Goal: Information Seeking & Learning: Learn about a topic

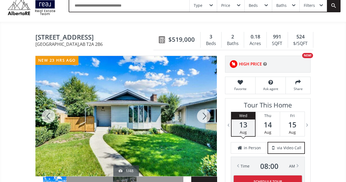
scroll to position [33, 0]
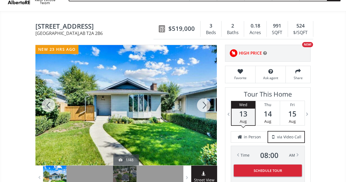
click at [205, 100] on div at bounding box center [204, 105] width 26 height 120
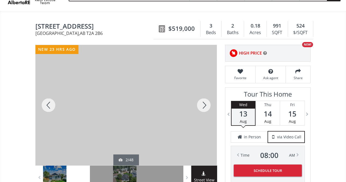
click at [205, 106] on div at bounding box center [204, 105] width 26 height 120
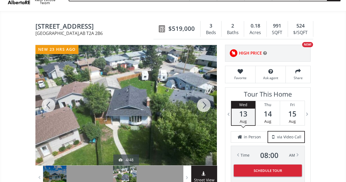
click at [205, 106] on div at bounding box center [204, 105] width 26 height 120
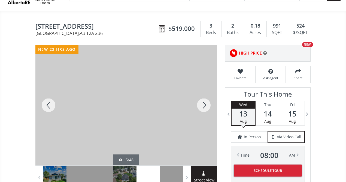
click at [51, 100] on div at bounding box center [48, 105] width 26 height 120
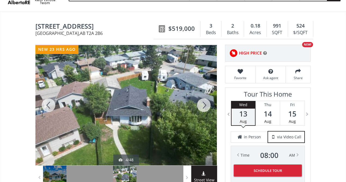
click at [204, 108] on div at bounding box center [204, 105] width 26 height 120
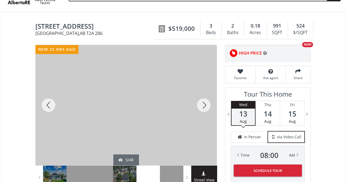
click at [204, 108] on div at bounding box center [204, 105] width 26 height 120
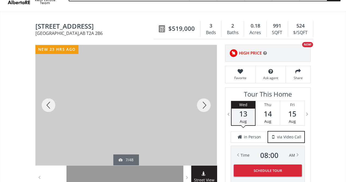
click at [204, 108] on div at bounding box center [204, 105] width 26 height 120
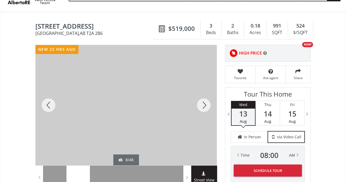
click at [204, 108] on div at bounding box center [204, 105] width 26 height 120
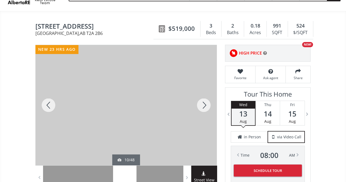
click at [204, 108] on div at bounding box center [204, 105] width 26 height 120
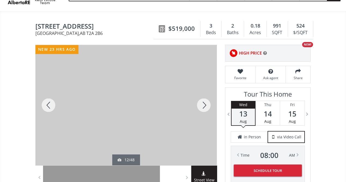
click at [204, 107] on div at bounding box center [204, 105] width 26 height 120
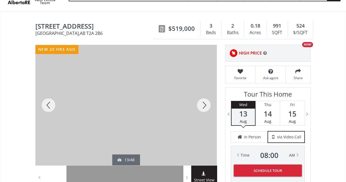
click at [204, 107] on div at bounding box center [204, 105] width 26 height 120
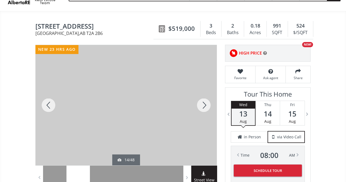
click at [204, 106] on div at bounding box center [204, 105] width 26 height 120
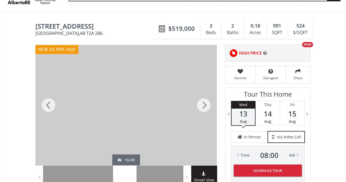
click at [204, 106] on div at bounding box center [204, 105] width 26 height 120
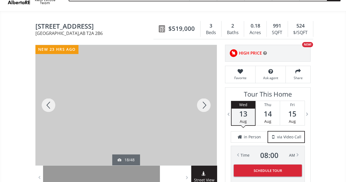
click at [204, 106] on div at bounding box center [204, 105] width 26 height 120
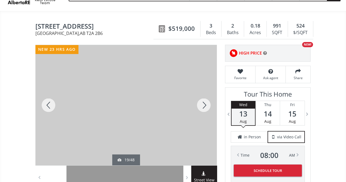
click at [204, 106] on div at bounding box center [204, 105] width 26 height 120
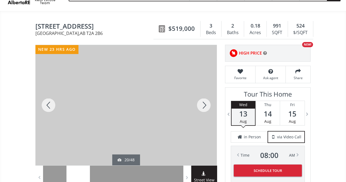
click at [204, 106] on div at bounding box center [204, 105] width 26 height 120
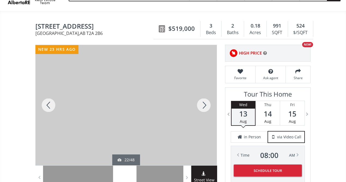
click at [204, 106] on div at bounding box center [204, 105] width 26 height 120
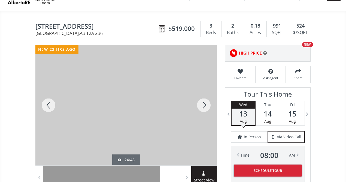
click at [204, 106] on div at bounding box center [204, 105] width 26 height 120
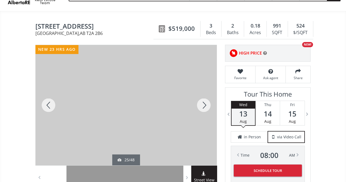
click at [204, 106] on div at bounding box center [204, 105] width 26 height 120
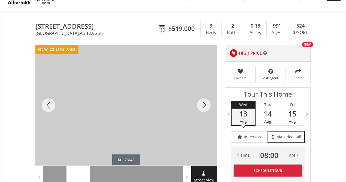
click at [204, 104] on div at bounding box center [204, 105] width 26 height 120
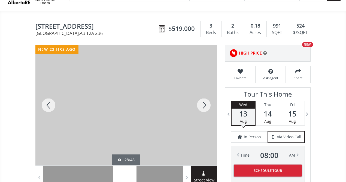
click at [204, 104] on div at bounding box center [204, 105] width 26 height 120
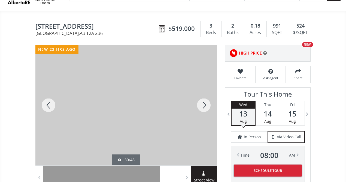
click at [204, 104] on div at bounding box center [204, 105] width 26 height 120
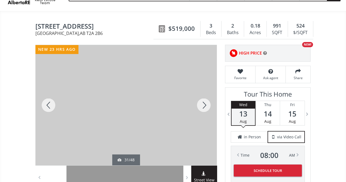
click at [204, 104] on div at bounding box center [204, 105] width 26 height 120
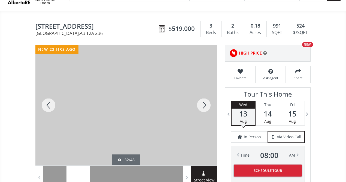
click at [204, 104] on div at bounding box center [204, 105] width 26 height 120
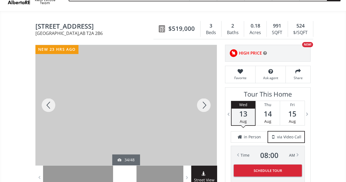
click at [204, 104] on div at bounding box center [204, 105] width 26 height 120
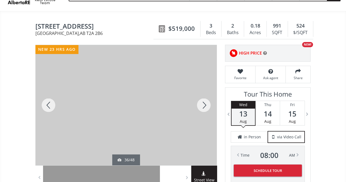
click at [204, 104] on div at bounding box center [204, 105] width 26 height 120
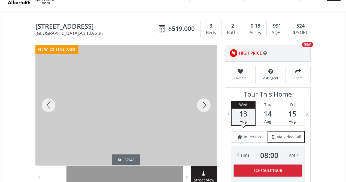
click at [204, 104] on div at bounding box center [204, 105] width 26 height 120
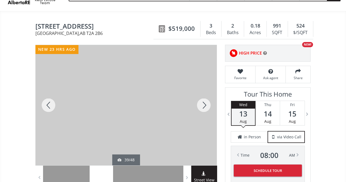
click at [204, 104] on div at bounding box center [204, 105] width 26 height 120
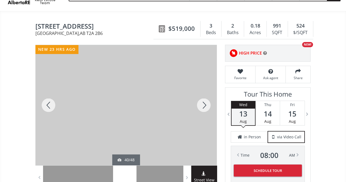
click at [204, 104] on div at bounding box center [204, 105] width 26 height 120
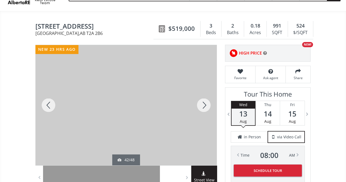
click at [204, 103] on div at bounding box center [204, 105] width 26 height 120
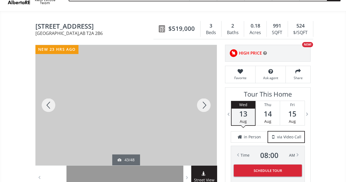
click at [204, 103] on div at bounding box center [204, 105] width 26 height 120
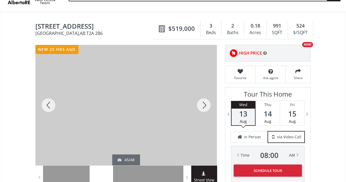
click at [204, 103] on div at bounding box center [204, 105] width 26 height 120
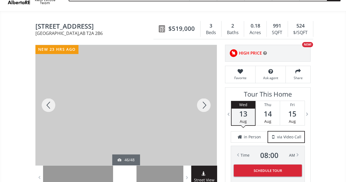
click at [204, 103] on div at bounding box center [204, 105] width 26 height 120
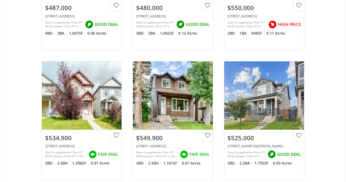
scroll to position [927, 0]
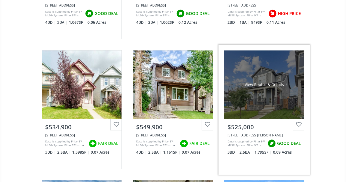
click at [257, 97] on div "View Photos & Details" at bounding box center [264, 84] width 80 height 68
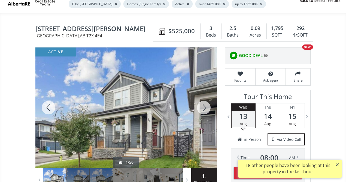
scroll to position [44, 0]
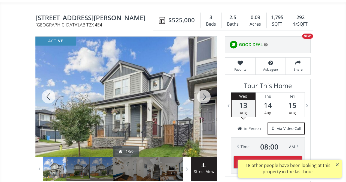
click at [200, 92] on div at bounding box center [204, 97] width 26 height 120
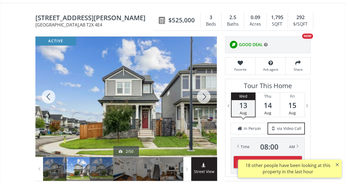
click at [200, 92] on div at bounding box center [204, 97] width 26 height 120
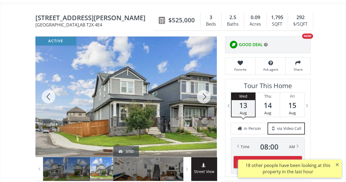
click at [200, 92] on div at bounding box center [204, 97] width 26 height 120
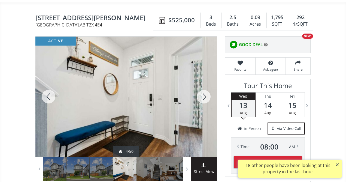
click at [200, 92] on div at bounding box center [204, 97] width 26 height 120
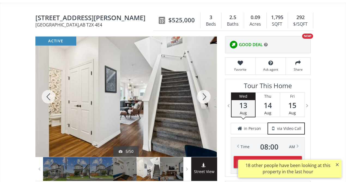
click at [200, 92] on div at bounding box center [204, 97] width 26 height 120
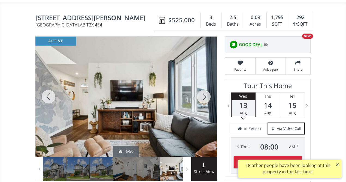
click at [200, 92] on div at bounding box center [204, 97] width 26 height 120
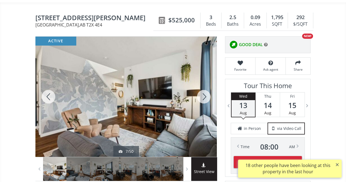
click at [200, 92] on div at bounding box center [204, 97] width 26 height 120
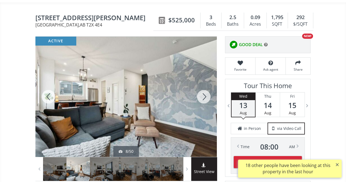
click at [200, 92] on div at bounding box center [204, 97] width 26 height 120
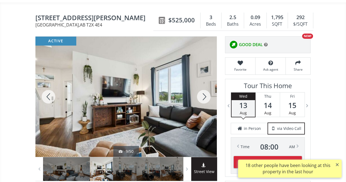
click at [200, 92] on div at bounding box center [204, 97] width 26 height 120
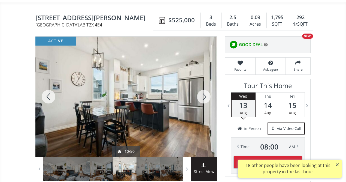
click at [200, 92] on div at bounding box center [204, 97] width 26 height 120
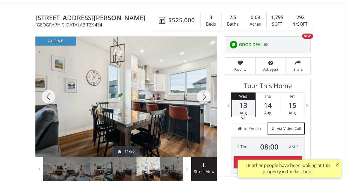
click at [200, 91] on div at bounding box center [204, 97] width 26 height 120
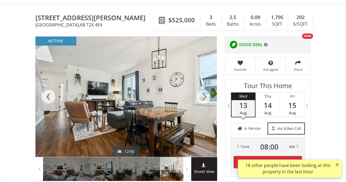
click at [200, 91] on div at bounding box center [204, 97] width 26 height 120
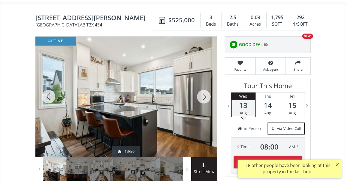
click at [200, 91] on div at bounding box center [204, 97] width 26 height 120
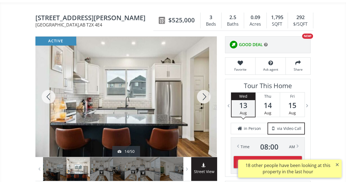
click at [200, 91] on div at bounding box center [204, 97] width 26 height 120
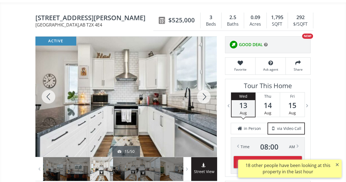
click at [200, 91] on div at bounding box center [204, 97] width 26 height 120
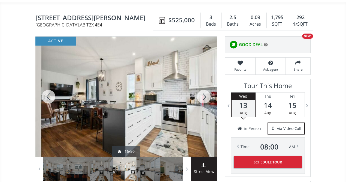
click at [200, 91] on div at bounding box center [204, 97] width 26 height 120
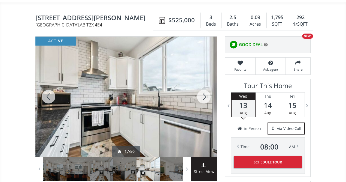
click at [200, 91] on div at bounding box center [204, 97] width 26 height 120
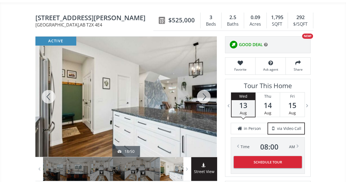
click at [200, 91] on div at bounding box center [204, 97] width 26 height 120
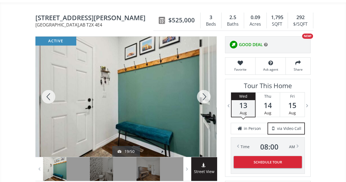
click at [201, 91] on div at bounding box center [204, 97] width 26 height 120
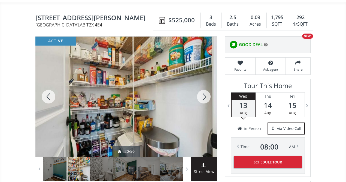
click at [201, 91] on div at bounding box center [204, 97] width 26 height 120
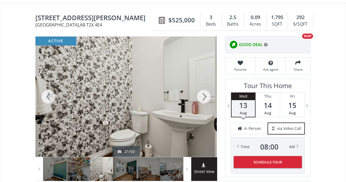
click at [201, 91] on div at bounding box center [204, 97] width 26 height 120
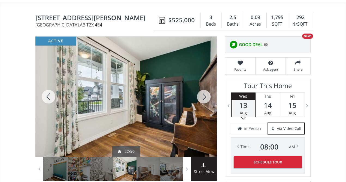
click at [201, 91] on div at bounding box center [204, 97] width 26 height 120
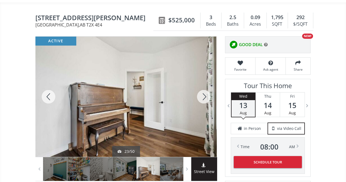
click at [201, 91] on div at bounding box center [204, 97] width 26 height 120
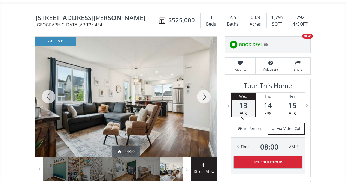
click at [201, 91] on div at bounding box center [204, 97] width 26 height 120
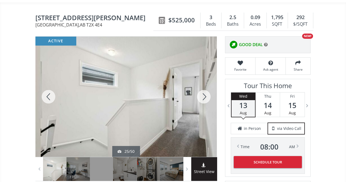
click at [201, 91] on div at bounding box center [204, 97] width 26 height 120
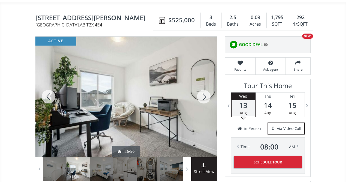
click at [201, 92] on div at bounding box center [204, 97] width 26 height 120
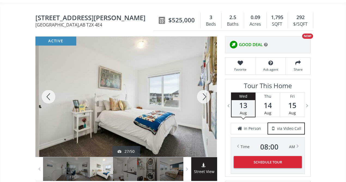
click at [201, 92] on div at bounding box center [204, 97] width 26 height 120
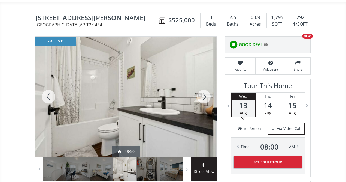
click at [201, 92] on div at bounding box center [204, 97] width 26 height 120
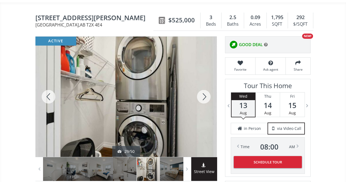
click at [201, 92] on div at bounding box center [204, 97] width 26 height 120
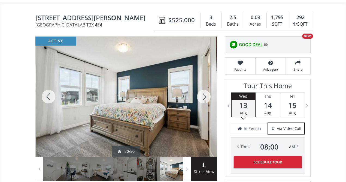
click at [201, 92] on div at bounding box center [204, 97] width 26 height 120
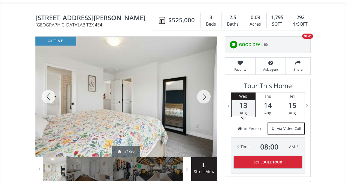
click at [201, 92] on div at bounding box center [204, 97] width 26 height 120
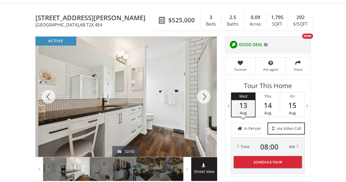
click at [201, 92] on div at bounding box center [204, 97] width 26 height 120
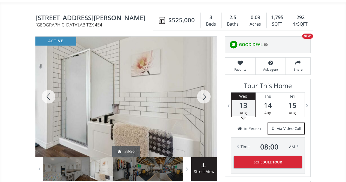
click at [201, 92] on div at bounding box center [204, 97] width 26 height 120
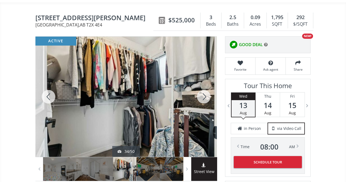
click at [201, 92] on div at bounding box center [204, 97] width 26 height 120
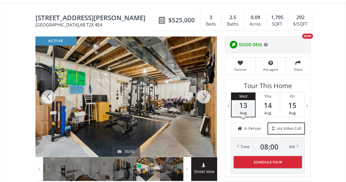
click at [204, 92] on div at bounding box center [204, 97] width 26 height 120
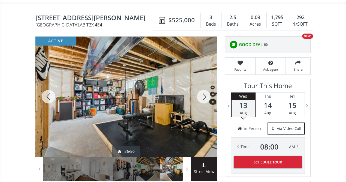
click at [204, 95] on div at bounding box center [204, 97] width 26 height 120
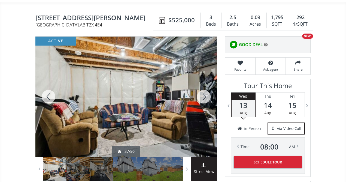
click at [204, 95] on div at bounding box center [204, 97] width 26 height 120
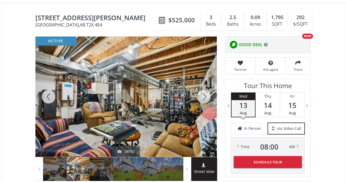
click at [206, 96] on div at bounding box center [204, 97] width 26 height 120
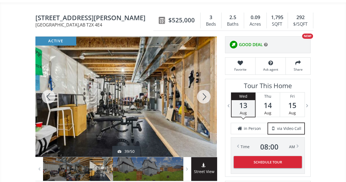
click at [205, 95] on div at bounding box center [204, 97] width 26 height 120
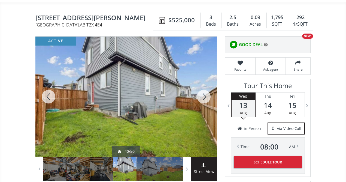
click at [204, 94] on div at bounding box center [204, 97] width 26 height 120
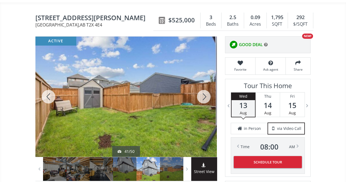
click at [47, 98] on div at bounding box center [48, 97] width 26 height 120
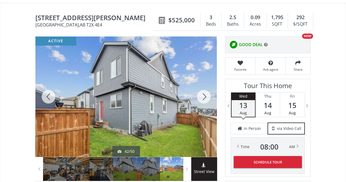
click at [47, 98] on div at bounding box center [48, 97] width 26 height 120
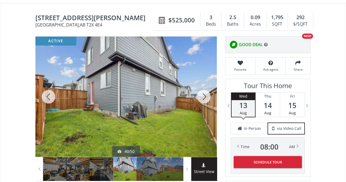
click at [47, 97] on div at bounding box center [48, 97] width 26 height 120
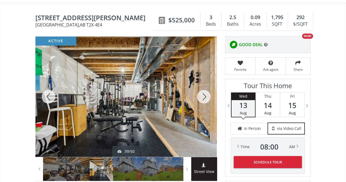
click at [206, 93] on div at bounding box center [204, 97] width 26 height 120
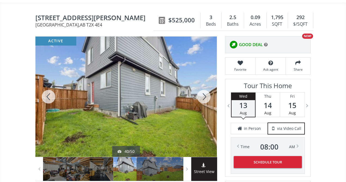
click at [206, 93] on div at bounding box center [204, 97] width 26 height 120
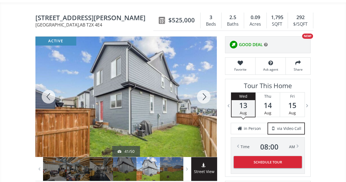
click at [206, 93] on div at bounding box center [204, 97] width 26 height 120
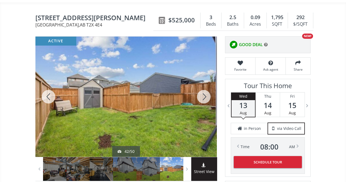
click at [206, 93] on div at bounding box center [204, 97] width 26 height 120
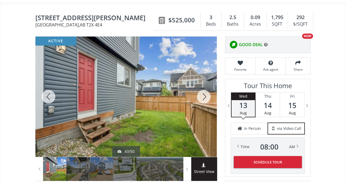
click at [206, 93] on div at bounding box center [204, 97] width 26 height 120
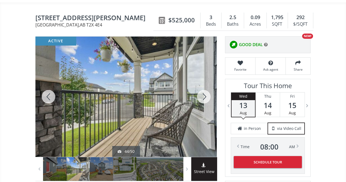
click at [48, 98] on div at bounding box center [48, 97] width 26 height 120
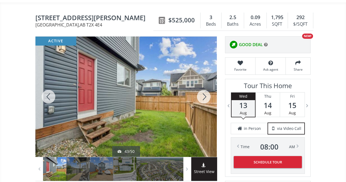
click at [204, 98] on div at bounding box center [204, 97] width 26 height 120
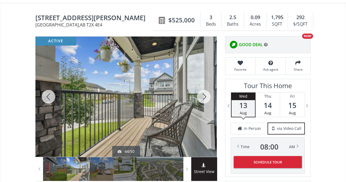
click at [204, 98] on div at bounding box center [204, 97] width 26 height 120
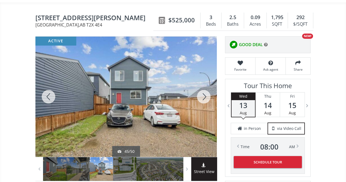
click at [205, 97] on div at bounding box center [204, 97] width 26 height 120
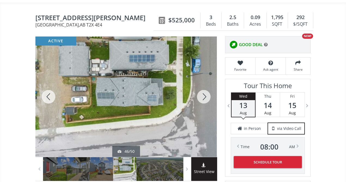
click at [202, 95] on div at bounding box center [204, 97] width 26 height 120
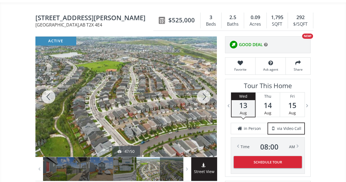
click at [202, 95] on div at bounding box center [204, 97] width 26 height 120
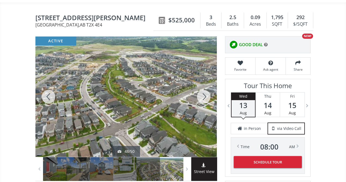
click at [202, 95] on div at bounding box center [204, 97] width 26 height 120
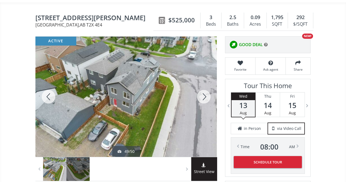
click at [202, 95] on div at bounding box center [204, 97] width 26 height 120
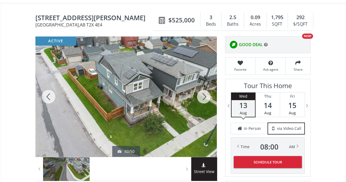
click at [202, 95] on div at bounding box center [204, 97] width 26 height 120
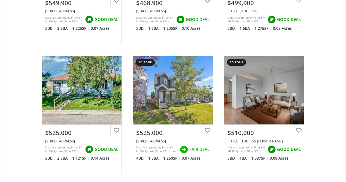
scroll to position [1581, 0]
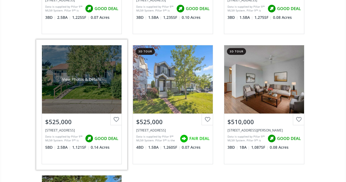
click at [81, 74] on div "View Photos & Details" at bounding box center [82, 79] width 80 height 68
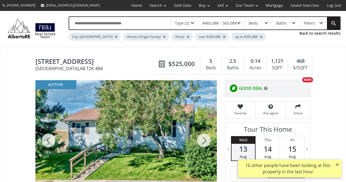
click at [199, 139] on div at bounding box center [204, 140] width 26 height 120
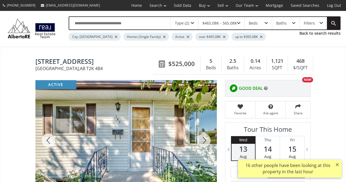
click at [199, 139] on div at bounding box center [204, 140] width 26 height 120
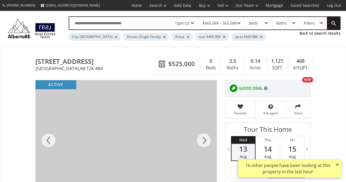
click at [199, 139] on div at bounding box center [204, 140] width 26 height 120
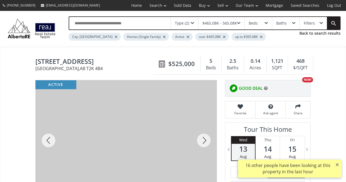
click at [198, 138] on div at bounding box center [204, 140] width 26 height 120
click at [195, 137] on div at bounding box center [204, 140] width 26 height 120
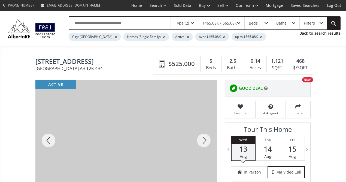
click at [195, 137] on div at bounding box center [204, 140] width 26 height 120
click at [200, 137] on div at bounding box center [204, 140] width 26 height 120
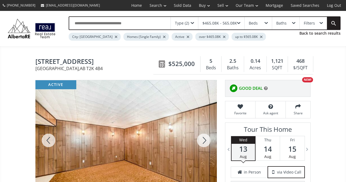
click at [200, 137] on div at bounding box center [204, 140] width 26 height 120
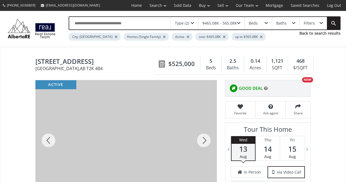
click at [200, 137] on div at bounding box center [204, 140] width 26 height 120
click at [199, 137] on div at bounding box center [204, 140] width 26 height 120
click at [203, 137] on div at bounding box center [204, 140] width 26 height 120
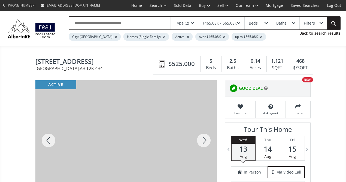
click at [203, 137] on div at bounding box center [204, 140] width 26 height 120
click at [203, 136] on div at bounding box center [204, 140] width 26 height 120
click at [202, 136] on div at bounding box center [204, 140] width 26 height 120
click at [201, 136] on div at bounding box center [204, 140] width 26 height 120
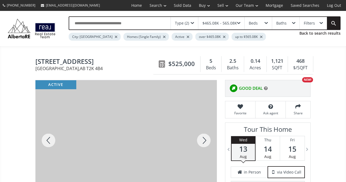
click at [201, 135] on div at bounding box center [204, 140] width 26 height 120
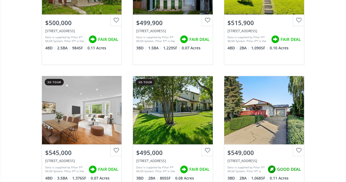
scroll to position [1821, 0]
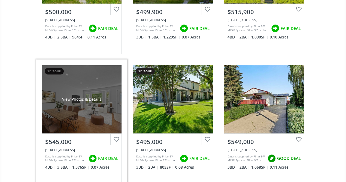
click at [81, 77] on div "View Photos & Details" at bounding box center [82, 99] width 80 height 68
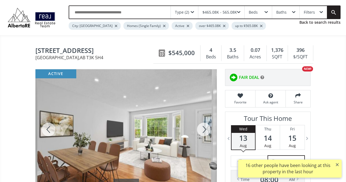
scroll to position [44, 0]
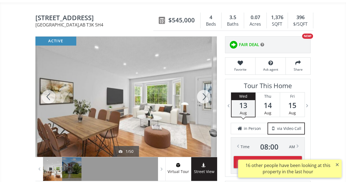
click at [206, 95] on div at bounding box center [204, 97] width 26 height 120
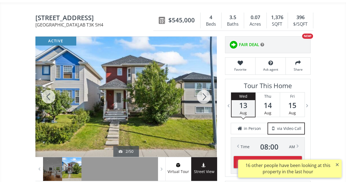
click at [206, 88] on div at bounding box center [204, 97] width 26 height 120
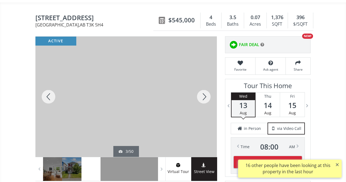
click at [206, 98] on div at bounding box center [204, 97] width 26 height 120
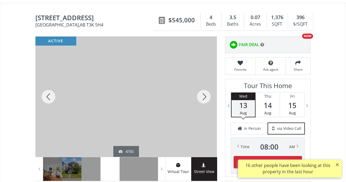
click at [206, 98] on div at bounding box center [204, 97] width 26 height 120
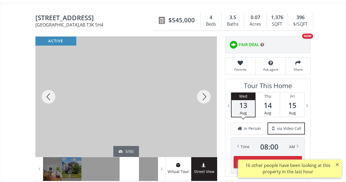
click at [206, 98] on div at bounding box center [204, 97] width 26 height 120
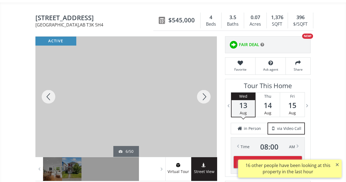
click at [206, 97] on div at bounding box center [204, 97] width 26 height 120
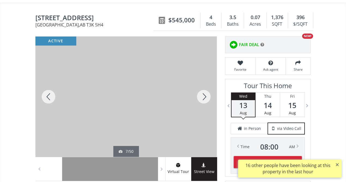
click at [206, 97] on div at bounding box center [204, 97] width 26 height 120
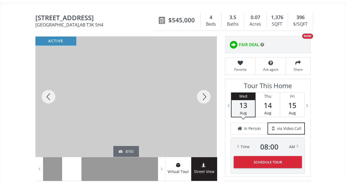
click at [206, 98] on div at bounding box center [204, 97] width 26 height 120
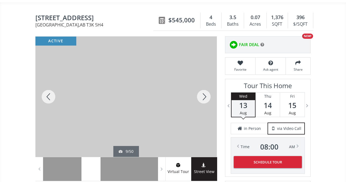
click at [205, 98] on div at bounding box center [204, 97] width 26 height 120
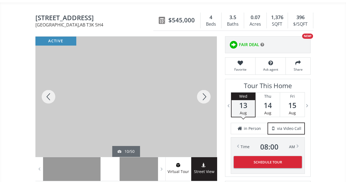
click at [205, 97] on div at bounding box center [204, 97] width 26 height 120
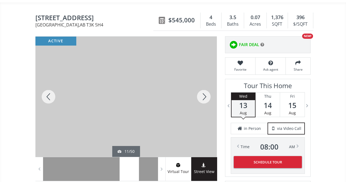
click at [205, 96] on div at bounding box center [204, 97] width 26 height 120
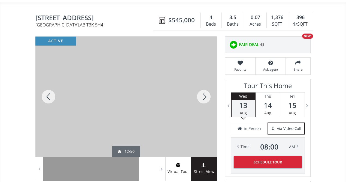
click at [204, 96] on div at bounding box center [204, 97] width 26 height 120
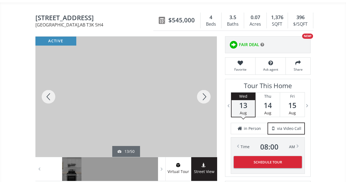
click at [205, 95] on div at bounding box center [204, 97] width 26 height 120
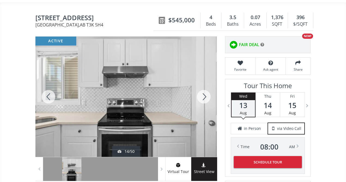
click at [204, 95] on div at bounding box center [204, 97] width 26 height 120
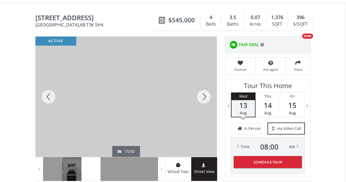
click at [204, 95] on div at bounding box center [204, 97] width 26 height 120
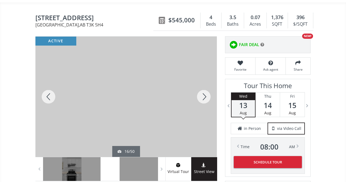
click at [204, 95] on div at bounding box center [204, 97] width 26 height 120
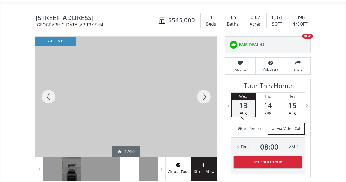
click at [204, 95] on div at bounding box center [204, 97] width 26 height 120
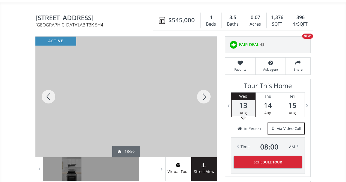
click at [204, 96] on div at bounding box center [204, 97] width 26 height 120
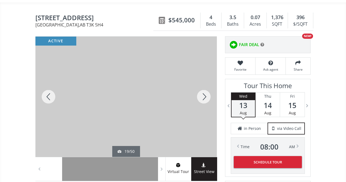
click at [204, 96] on div at bounding box center [204, 97] width 26 height 120
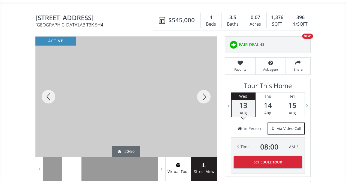
click at [204, 96] on div at bounding box center [204, 97] width 26 height 120
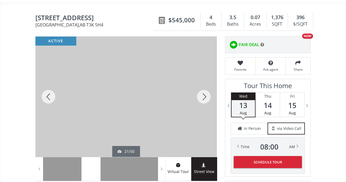
click at [204, 96] on div at bounding box center [204, 97] width 26 height 120
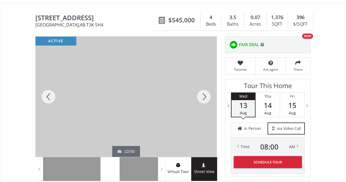
click at [204, 95] on div at bounding box center [204, 97] width 26 height 120
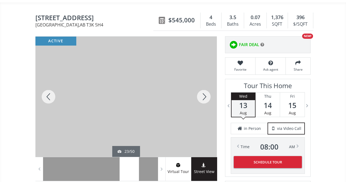
click at [204, 95] on div at bounding box center [204, 97] width 26 height 120
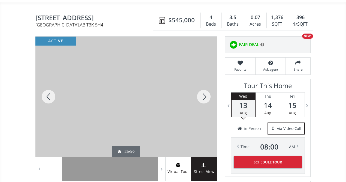
click at [204, 95] on div at bounding box center [204, 97] width 26 height 120
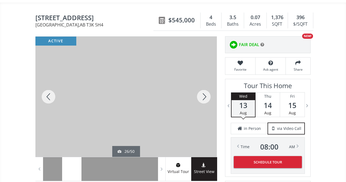
click at [204, 95] on div at bounding box center [204, 97] width 26 height 120
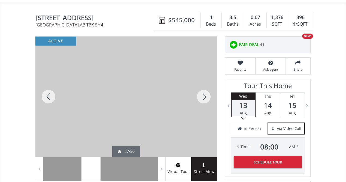
click at [204, 95] on div at bounding box center [204, 97] width 26 height 120
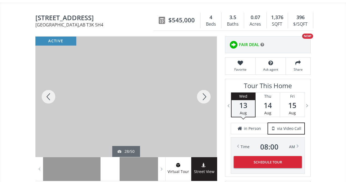
click at [204, 95] on div at bounding box center [204, 97] width 26 height 120
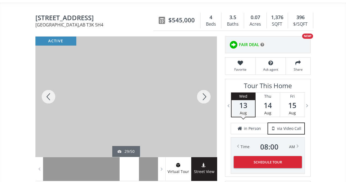
click at [204, 95] on div at bounding box center [204, 97] width 26 height 120
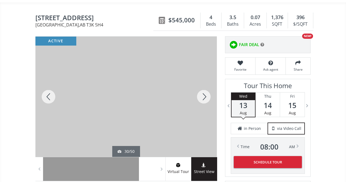
click at [204, 95] on div at bounding box center [204, 97] width 26 height 120
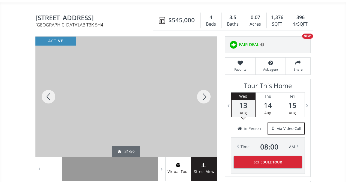
click at [204, 95] on div at bounding box center [204, 97] width 26 height 120
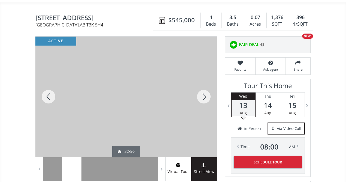
click at [204, 96] on div at bounding box center [204, 97] width 26 height 120
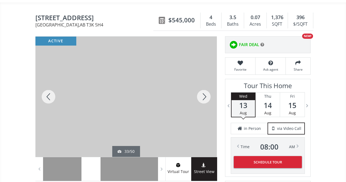
click at [204, 95] on div at bounding box center [204, 97] width 26 height 120
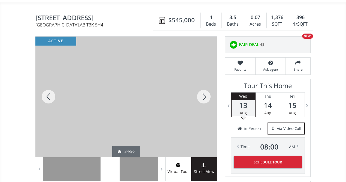
click at [204, 95] on div at bounding box center [204, 97] width 26 height 120
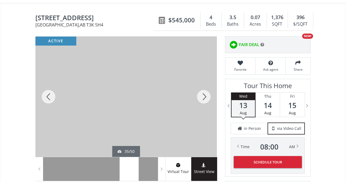
click at [204, 94] on div at bounding box center [204, 97] width 26 height 120
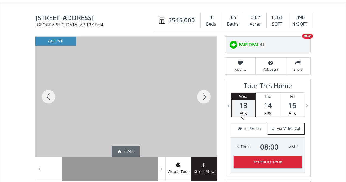
click at [204, 94] on div at bounding box center [204, 97] width 26 height 120
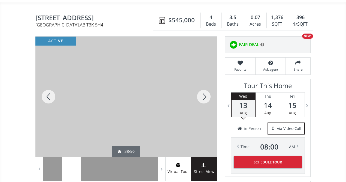
click at [204, 94] on div at bounding box center [204, 97] width 26 height 120
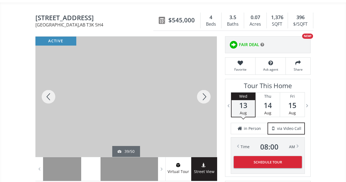
click at [204, 93] on div at bounding box center [204, 97] width 26 height 120
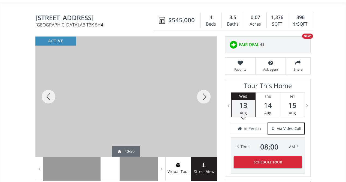
click at [204, 93] on div at bounding box center [204, 97] width 26 height 120
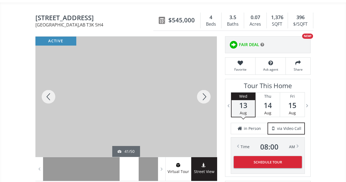
click at [204, 93] on div at bounding box center [204, 97] width 26 height 120
click at [205, 94] on div at bounding box center [204, 97] width 26 height 120
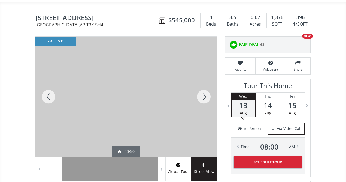
click at [205, 97] on div at bounding box center [204, 97] width 26 height 120
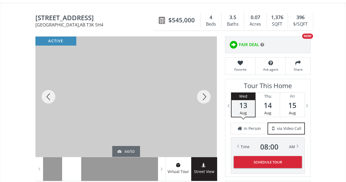
click at [205, 97] on div at bounding box center [204, 97] width 26 height 120
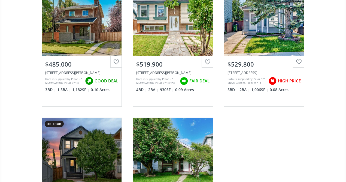
scroll to position [2017, 0]
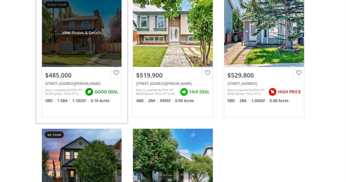
click at [67, 59] on div "View Photos & Details" at bounding box center [82, 33] width 80 height 68
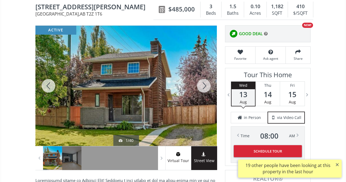
scroll to position [76, 0]
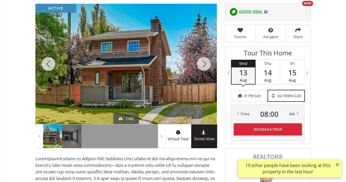
click at [206, 64] on div at bounding box center [204, 64] width 26 height 120
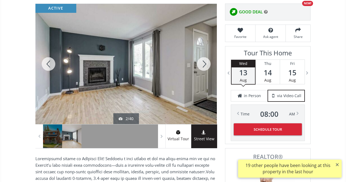
click at [206, 64] on div at bounding box center [204, 64] width 26 height 120
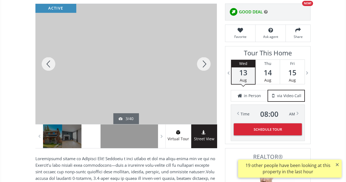
click at [206, 64] on div at bounding box center [204, 64] width 26 height 120
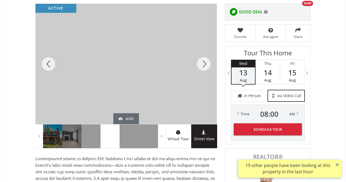
click at [206, 64] on div at bounding box center [204, 64] width 26 height 120
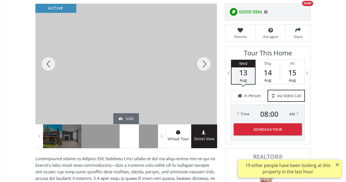
click at [206, 64] on div at bounding box center [204, 64] width 26 height 120
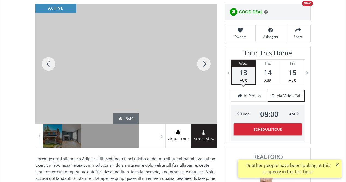
click at [206, 64] on div at bounding box center [204, 64] width 26 height 120
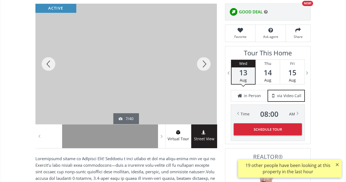
click at [206, 64] on div at bounding box center [204, 64] width 26 height 120
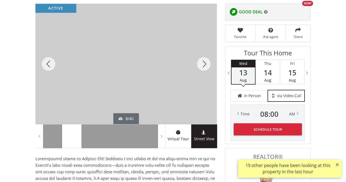
click at [206, 64] on div at bounding box center [204, 64] width 26 height 120
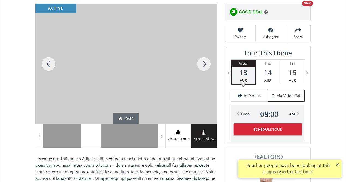
click at [206, 64] on div at bounding box center [204, 64] width 26 height 120
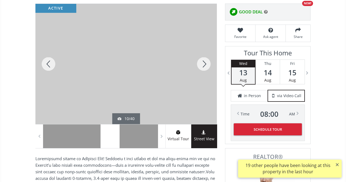
click at [206, 64] on div at bounding box center [204, 64] width 26 height 120
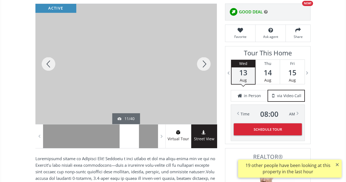
click at [206, 64] on div at bounding box center [204, 64] width 26 height 120
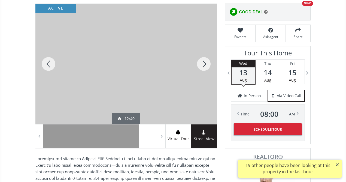
click at [206, 64] on div at bounding box center [204, 64] width 26 height 120
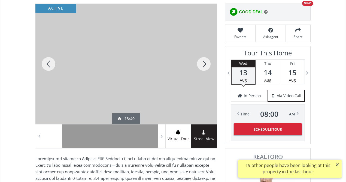
click at [206, 64] on div at bounding box center [204, 64] width 26 height 120
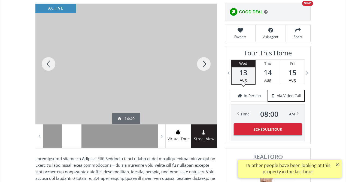
click at [206, 64] on div at bounding box center [204, 64] width 26 height 120
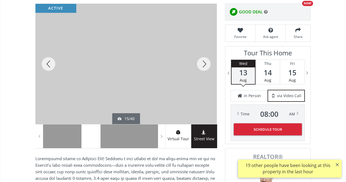
click at [206, 64] on div at bounding box center [204, 64] width 26 height 120
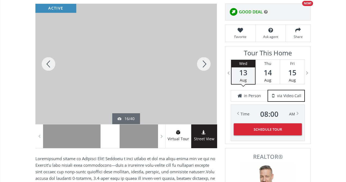
click at [206, 64] on div at bounding box center [204, 64] width 26 height 120
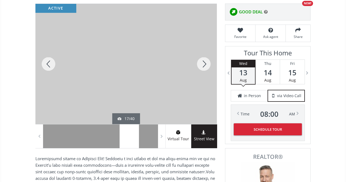
click at [206, 64] on div at bounding box center [204, 64] width 26 height 120
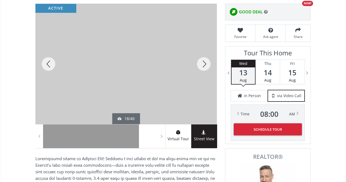
click at [206, 64] on div at bounding box center [204, 64] width 26 height 120
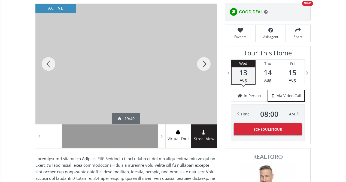
click at [206, 64] on div at bounding box center [204, 64] width 26 height 120
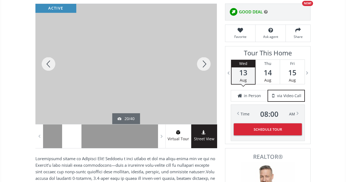
click at [206, 64] on div at bounding box center [204, 64] width 26 height 120
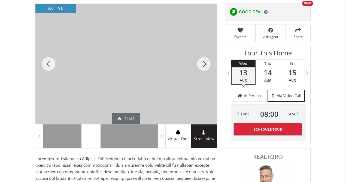
click at [206, 64] on div at bounding box center [204, 64] width 26 height 120
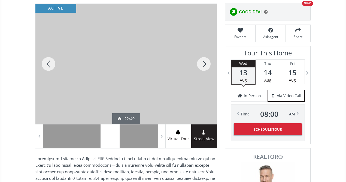
click at [206, 64] on div at bounding box center [204, 64] width 26 height 120
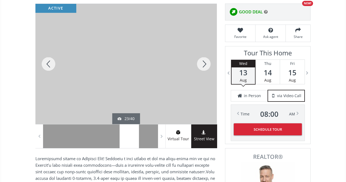
click at [206, 64] on div at bounding box center [204, 64] width 26 height 120
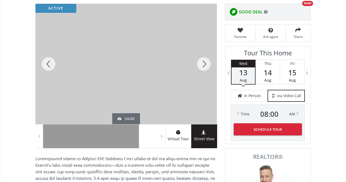
click at [206, 64] on div at bounding box center [204, 64] width 26 height 120
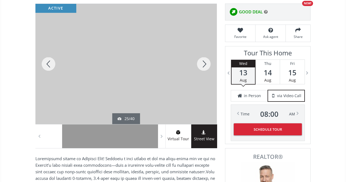
click at [206, 64] on div at bounding box center [204, 64] width 26 height 120
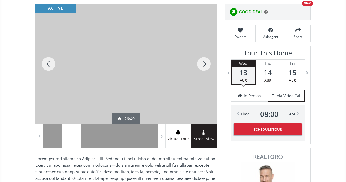
click at [206, 64] on div at bounding box center [204, 64] width 26 height 120
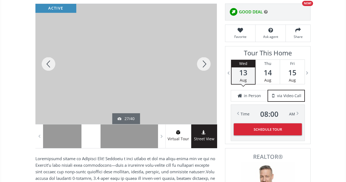
click at [206, 64] on div at bounding box center [204, 64] width 26 height 120
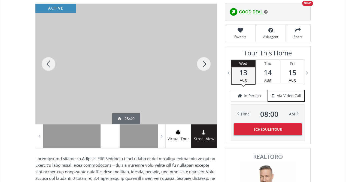
click at [206, 64] on div at bounding box center [204, 64] width 26 height 120
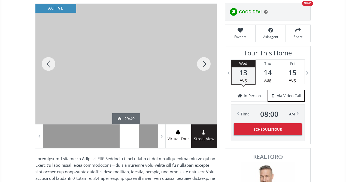
click at [206, 64] on div at bounding box center [204, 64] width 26 height 120
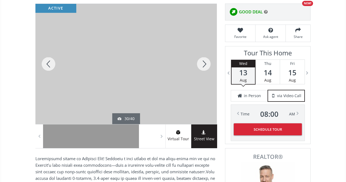
click at [206, 64] on div at bounding box center [204, 64] width 26 height 120
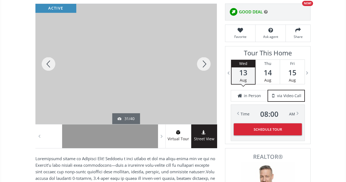
click at [206, 64] on div at bounding box center [204, 64] width 26 height 120
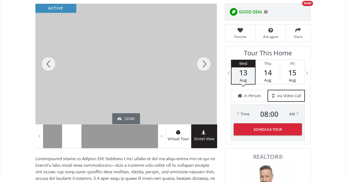
click at [206, 64] on div at bounding box center [204, 64] width 26 height 120
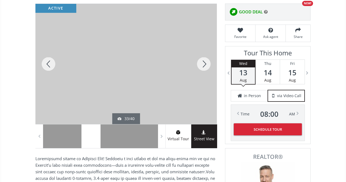
click at [206, 64] on div at bounding box center [204, 64] width 26 height 120
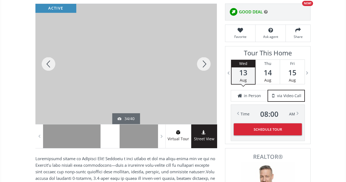
click at [206, 64] on div at bounding box center [204, 64] width 26 height 120
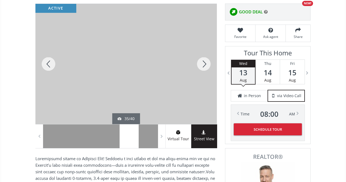
click at [206, 63] on div at bounding box center [204, 64] width 26 height 120
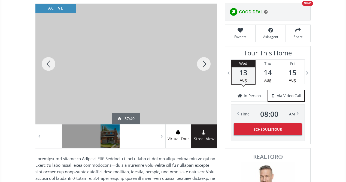
click at [206, 63] on div at bounding box center [204, 64] width 26 height 120
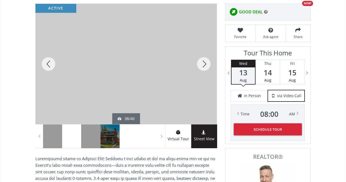
click at [206, 63] on div at bounding box center [204, 64] width 26 height 120
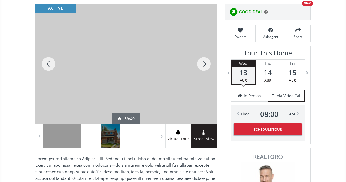
click at [209, 61] on div at bounding box center [204, 64] width 26 height 120
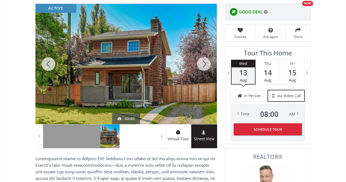
click at [209, 61] on div at bounding box center [204, 64] width 26 height 120
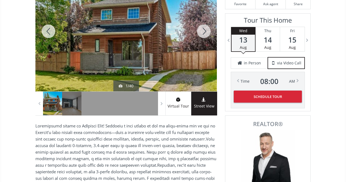
scroll to position [120, 0]
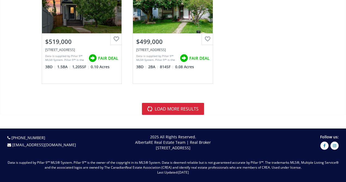
scroll to position [2192, 0]
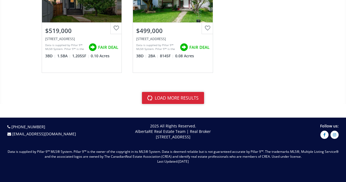
click at [161, 98] on button "load more results" at bounding box center [173, 98] width 62 height 12
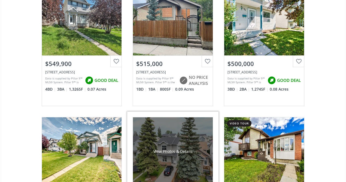
scroll to position [3446, 0]
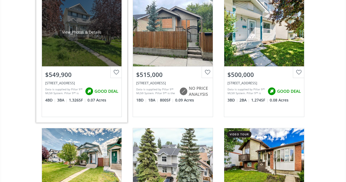
click at [85, 29] on div "View Photos & Details" at bounding box center [81, 31] width 39 height 5
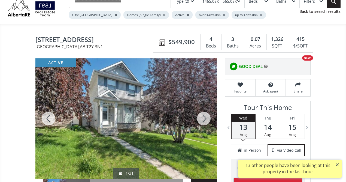
scroll to position [33, 0]
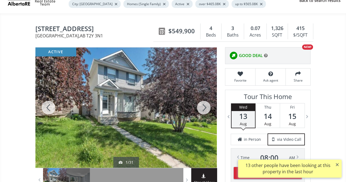
click at [204, 107] on div at bounding box center [204, 107] width 26 height 120
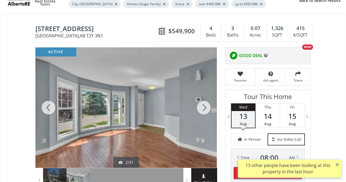
click at [203, 108] on div at bounding box center [204, 107] width 26 height 120
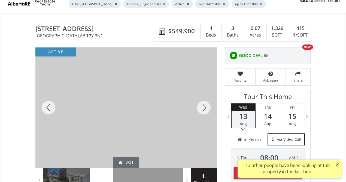
click at [203, 108] on div at bounding box center [204, 107] width 26 height 120
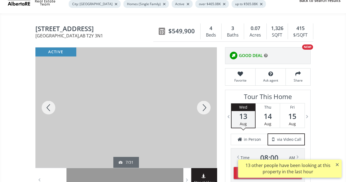
click at [203, 108] on div at bounding box center [204, 107] width 26 height 120
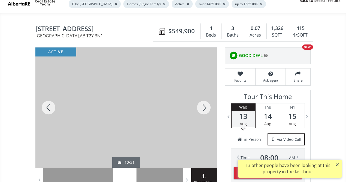
click at [203, 108] on div at bounding box center [204, 107] width 26 height 120
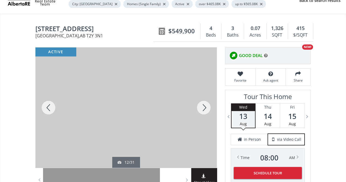
click at [203, 108] on div at bounding box center [204, 107] width 26 height 120
click at [203, 107] on div at bounding box center [204, 107] width 26 height 120
click at [202, 107] on div at bounding box center [204, 107] width 26 height 120
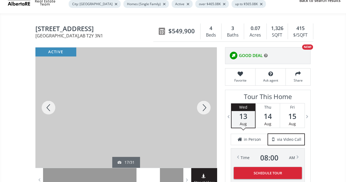
click at [202, 107] on div at bounding box center [204, 107] width 26 height 120
click at [201, 107] on div at bounding box center [204, 107] width 26 height 120
click at [200, 107] on div at bounding box center [204, 107] width 26 height 120
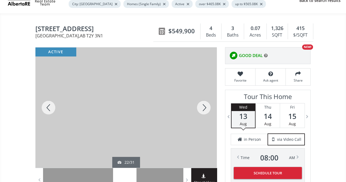
click at [200, 107] on div at bounding box center [204, 107] width 26 height 120
click at [199, 107] on div at bounding box center [204, 107] width 26 height 120
click at [199, 106] on div at bounding box center [204, 107] width 26 height 120
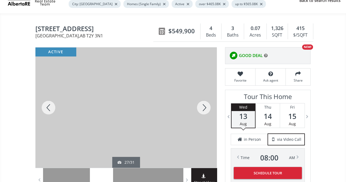
click at [199, 106] on div at bounding box center [204, 107] width 26 height 120
click at [201, 105] on div at bounding box center [204, 107] width 26 height 120
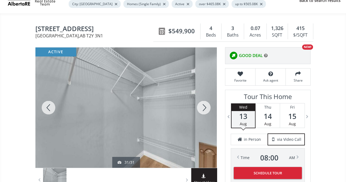
click at [201, 105] on div at bounding box center [204, 107] width 26 height 120
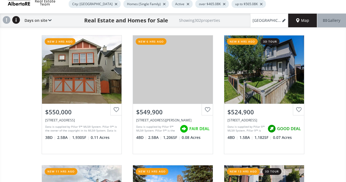
scroll to position [3446, 0]
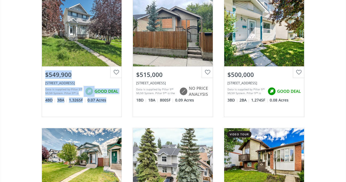
drag, startPoint x: 310, startPoint y: 58, endPoint x: 313, endPoint y: 95, distance: 37.2
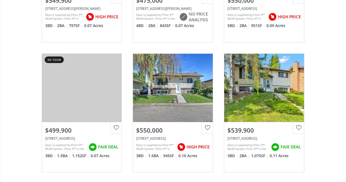
scroll to position [4700, 0]
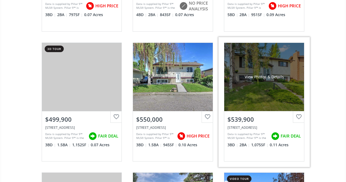
click at [271, 77] on div "View Photos & Details" at bounding box center [264, 77] width 80 height 68
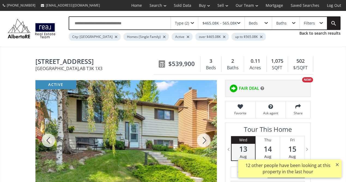
click at [201, 148] on div at bounding box center [204, 140] width 26 height 120
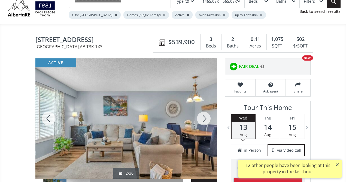
scroll to position [33, 0]
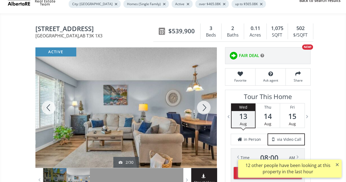
click at [204, 107] on div at bounding box center [204, 107] width 26 height 120
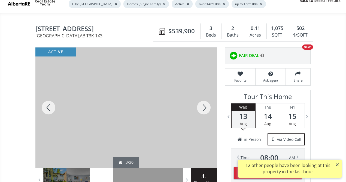
click at [205, 107] on div at bounding box center [204, 107] width 26 height 120
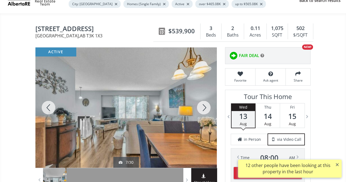
click at [205, 107] on div at bounding box center [204, 107] width 26 height 120
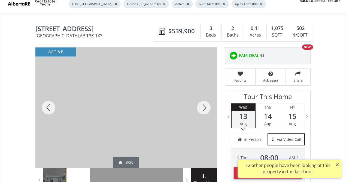
click at [205, 107] on div at bounding box center [204, 107] width 26 height 120
click at [205, 106] on div at bounding box center [204, 107] width 26 height 120
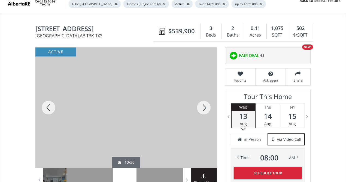
click at [205, 106] on div at bounding box center [204, 107] width 26 height 120
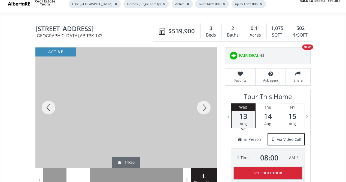
click at [205, 105] on div at bounding box center [204, 107] width 26 height 120
click at [205, 104] on div at bounding box center [204, 107] width 26 height 120
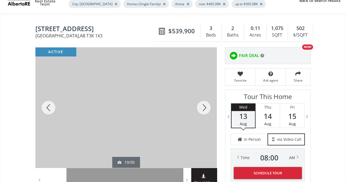
click at [204, 104] on div at bounding box center [204, 107] width 26 height 120
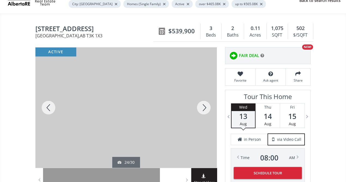
click at [204, 107] on div at bounding box center [204, 107] width 26 height 120
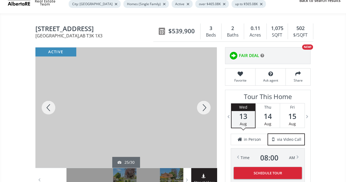
click at [203, 109] on div at bounding box center [204, 107] width 26 height 120
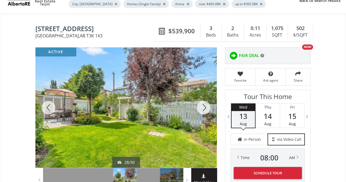
click at [203, 109] on div at bounding box center [204, 107] width 26 height 120
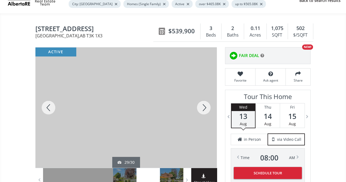
click at [203, 109] on div at bounding box center [204, 107] width 26 height 120
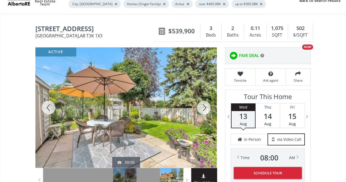
click at [203, 109] on div at bounding box center [204, 107] width 26 height 120
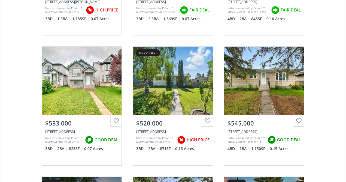
scroll to position [5616, 0]
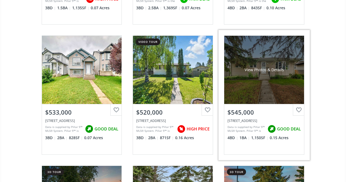
click at [282, 81] on div "View Photos & Details" at bounding box center [264, 70] width 80 height 68
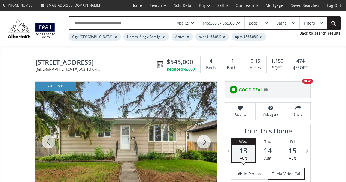
click at [204, 143] on div at bounding box center [204, 142] width 26 height 120
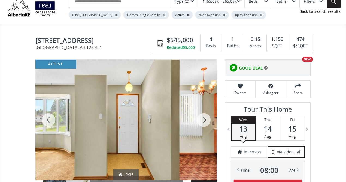
scroll to position [33, 0]
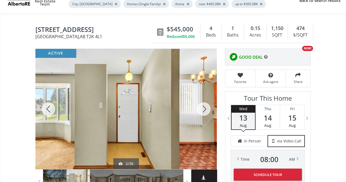
click at [205, 110] on div at bounding box center [204, 109] width 26 height 120
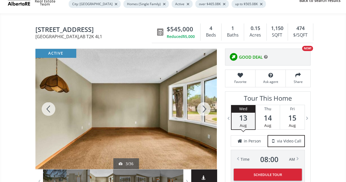
click at [205, 110] on div at bounding box center [204, 109] width 26 height 120
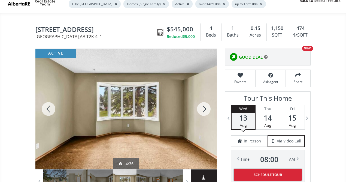
click at [204, 110] on div at bounding box center [204, 109] width 26 height 120
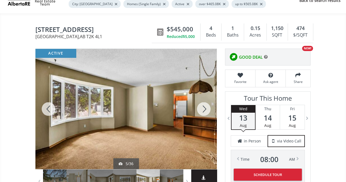
click at [204, 111] on div at bounding box center [204, 109] width 26 height 120
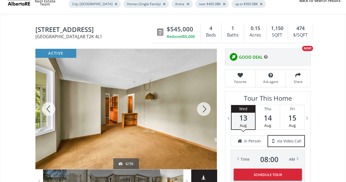
click at [204, 111] on div at bounding box center [204, 109] width 26 height 120
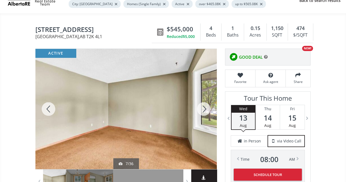
click at [204, 110] on div at bounding box center [204, 109] width 26 height 120
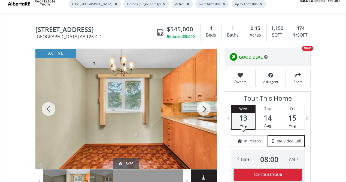
click at [204, 110] on div at bounding box center [204, 109] width 26 height 120
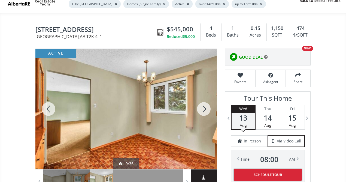
click at [204, 110] on div at bounding box center [204, 109] width 26 height 120
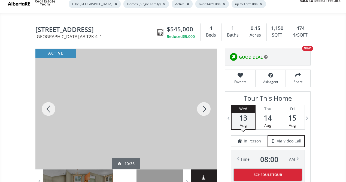
click at [204, 110] on div at bounding box center [204, 109] width 26 height 120
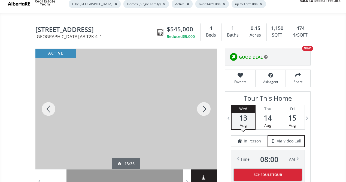
click at [204, 110] on div at bounding box center [204, 109] width 26 height 120
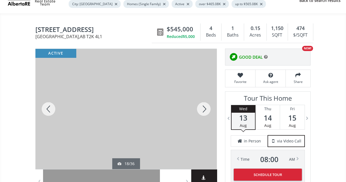
click at [204, 110] on div at bounding box center [204, 109] width 26 height 120
click at [203, 110] on div at bounding box center [204, 109] width 26 height 120
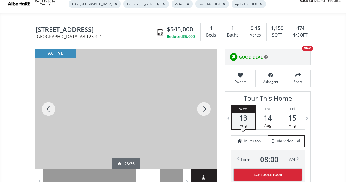
click at [203, 110] on div at bounding box center [204, 109] width 26 height 120
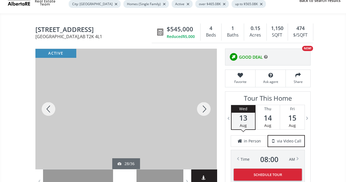
click at [203, 110] on div at bounding box center [204, 109] width 26 height 120
click at [203, 108] on div at bounding box center [204, 109] width 26 height 120
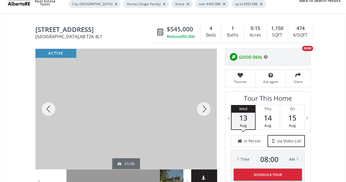
click at [203, 107] on div at bounding box center [204, 109] width 26 height 120
click at [203, 108] on div at bounding box center [204, 109] width 26 height 120
click at [203, 107] on div at bounding box center [204, 109] width 26 height 120
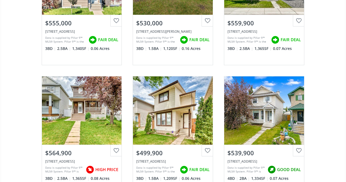
scroll to position [7405, 0]
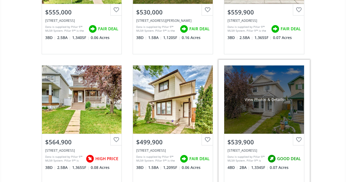
click at [255, 100] on div "View Photos & Details" at bounding box center [264, 99] width 80 height 68
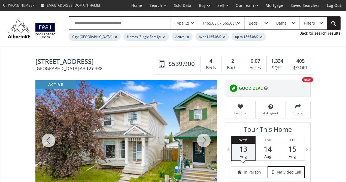
click at [206, 141] on div at bounding box center [204, 140] width 26 height 120
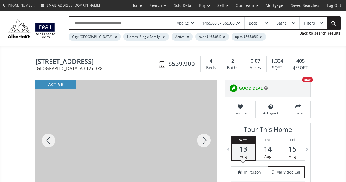
click at [206, 141] on div at bounding box center [204, 140] width 26 height 120
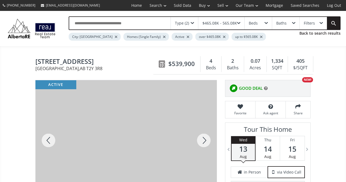
click at [206, 140] on div at bounding box center [204, 140] width 26 height 120
click at [207, 140] on div at bounding box center [204, 140] width 26 height 120
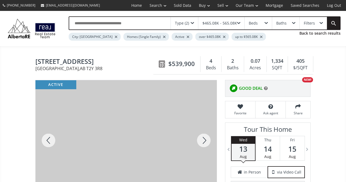
click at [207, 140] on div at bounding box center [204, 140] width 26 height 120
click at [207, 139] on div at bounding box center [204, 140] width 26 height 120
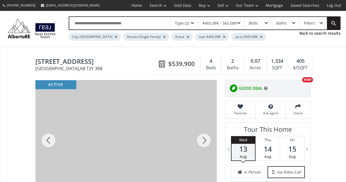
click at [207, 139] on div at bounding box center [204, 140] width 26 height 120
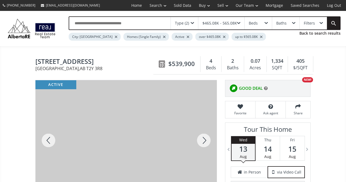
click at [207, 139] on div at bounding box center [204, 140] width 26 height 120
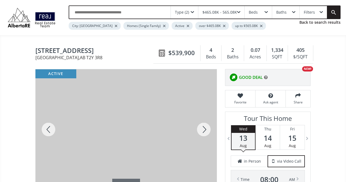
scroll to position [22, 0]
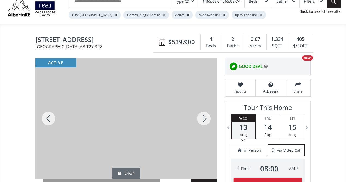
click at [204, 118] on div at bounding box center [204, 118] width 26 height 120
click at [204, 117] on div at bounding box center [204, 118] width 26 height 120
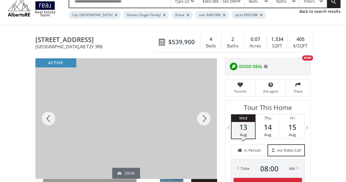
click at [204, 117] on div at bounding box center [204, 118] width 26 height 120
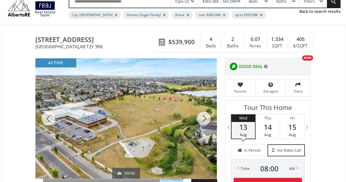
click at [204, 117] on div at bounding box center [204, 118] width 26 height 120
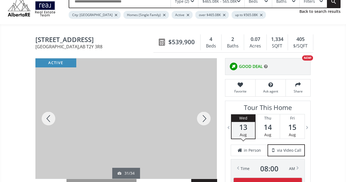
click at [204, 117] on div at bounding box center [204, 118] width 26 height 120
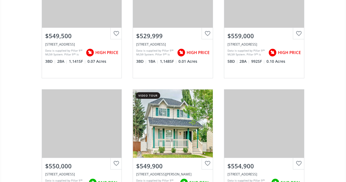
scroll to position [9989, 0]
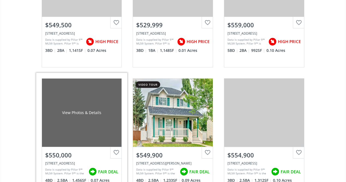
click at [74, 111] on div "View Photos & Details" at bounding box center [82, 113] width 80 height 68
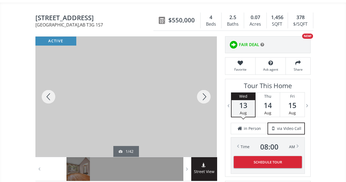
scroll to position [55, 0]
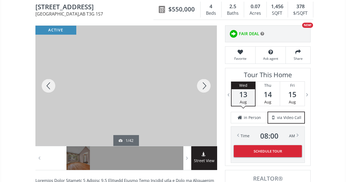
click at [204, 87] on div at bounding box center [204, 86] width 26 height 120
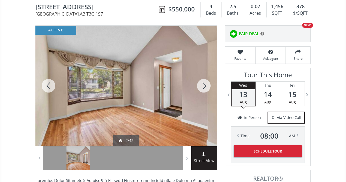
click at [204, 87] on div at bounding box center [204, 86] width 26 height 120
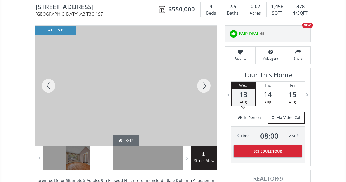
click at [204, 87] on div at bounding box center [204, 86] width 26 height 120
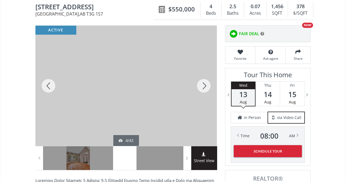
click at [203, 87] on div at bounding box center [204, 86] width 26 height 120
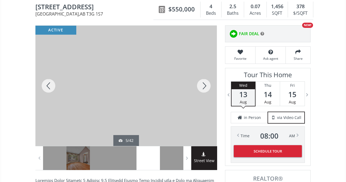
click at [203, 87] on div at bounding box center [204, 86] width 26 height 120
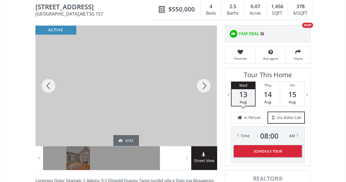
click at [203, 85] on div at bounding box center [204, 86] width 26 height 120
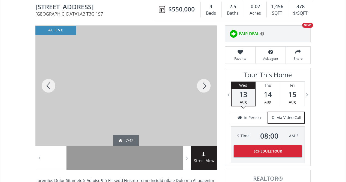
click at [203, 85] on div at bounding box center [204, 86] width 26 height 120
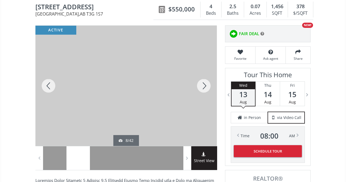
click at [203, 85] on div at bounding box center [204, 86] width 26 height 120
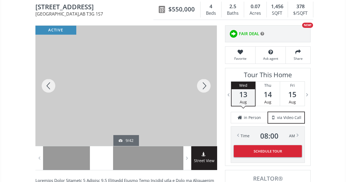
click at [203, 85] on div at bounding box center [204, 86] width 26 height 120
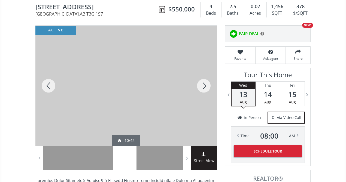
click at [203, 85] on div at bounding box center [204, 86] width 26 height 120
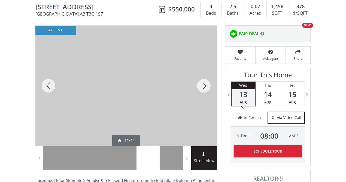
click at [203, 85] on div at bounding box center [204, 86] width 26 height 120
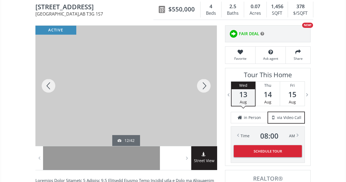
click at [203, 85] on div at bounding box center [204, 86] width 26 height 120
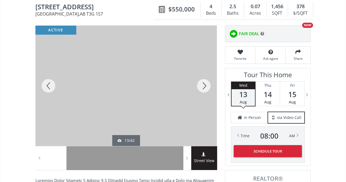
click at [203, 85] on div at bounding box center [204, 86] width 26 height 120
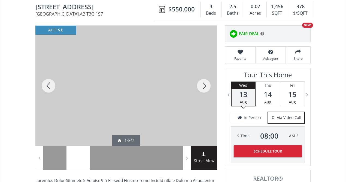
click at [203, 85] on div at bounding box center [204, 86] width 26 height 120
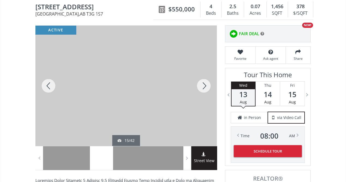
click at [203, 85] on div at bounding box center [204, 86] width 26 height 120
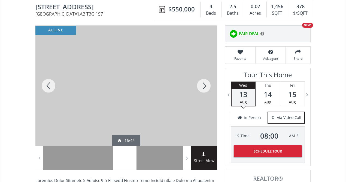
click at [203, 85] on div at bounding box center [204, 86] width 26 height 120
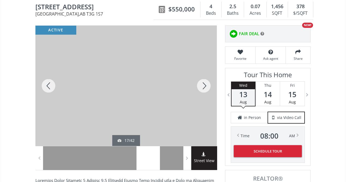
click at [203, 85] on div at bounding box center [204, 86] width 26 height 120
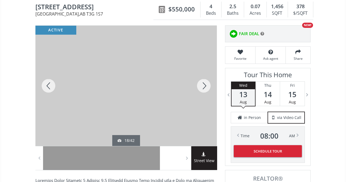
click at [203, 85] on div at bounding box center [204, 86] width 26 height 120
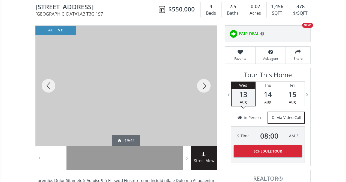
click at [203, 85] on div at bounding box center [204, 86] width 26 height 120
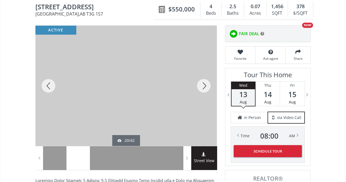
click at [203, 85] on div at bounding box center [204, 86] width 26 height 120
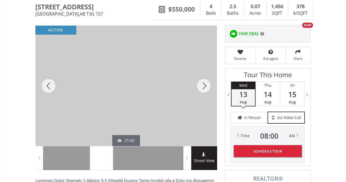
click at [201, 80] on div at bounding box center [204, 86] width 26 height 120
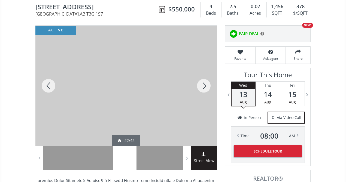
click at [203, 84] on div at bounding box center [204, 86] width 26 height 120
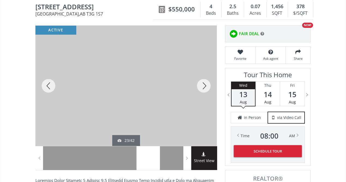
click at [203, 84] on div at bounding box center [204, 86] width 26 height 120
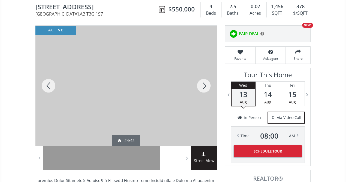
click at [203, 84] on div at bounding box center [204, 86] width 26 height 120
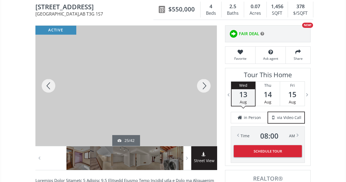
click at [51, 86] on div at bounding box center [48, 86] width 26 height 120
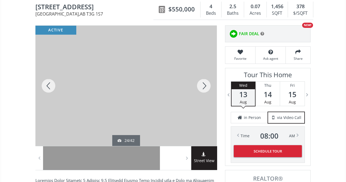
click at [207, 86] on div at bounding box center [204, 86] width 26 height 120
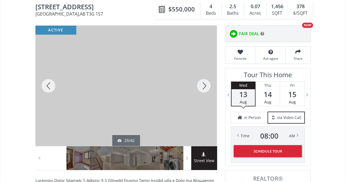
click at [207, 86] on div at bounding box center [204, 86] width 26 height 120
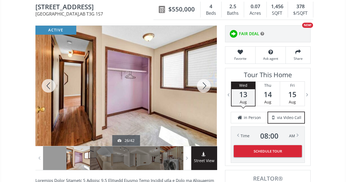
click at [207, 86] on div at bounding box center [204, 86] width 26 height 120
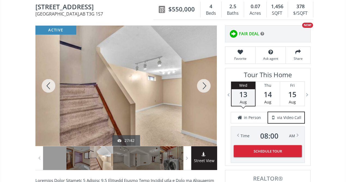
click at [207, 86] on div at bounding box center [204, 86] width 26 height 120
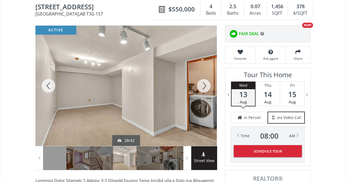
click at [206, 85] on div at bounding box center [204, 86] width 26 height 120
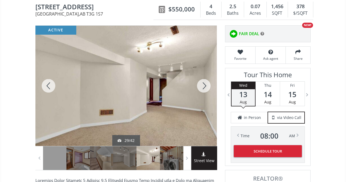
click at [206, 85] on div at bounding box center [204, 86] width 26 height 120
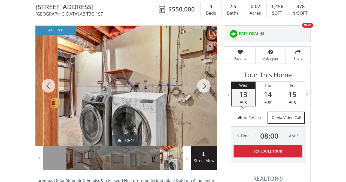
click at [204, 88] on div at bounding box center [204, 86] width 26 height 120
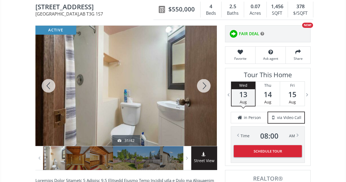
click at [204, 88] on div at bounding box center [204, 86] width 26 height 120
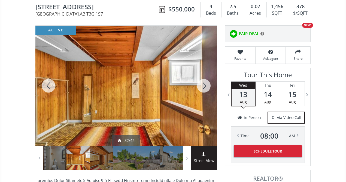
click at [202, 88] on div at bounding box center [204, 86] width 26 height 120
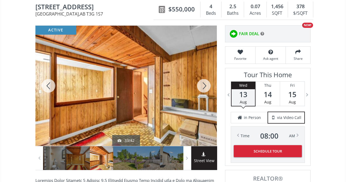
click at [202, 88] on div at bounding box center [204, 86] width 26 height 120
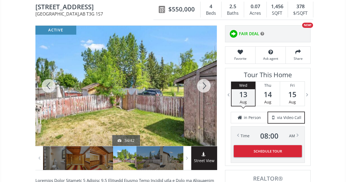
click at [201, 86] on div at bounding box center [204, 86] width 26 height 120
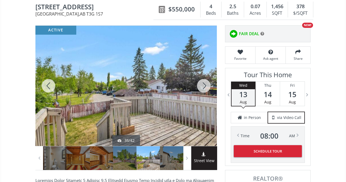
click at [200, 87] on div at bounding box center [204, 86] width 26 height 120
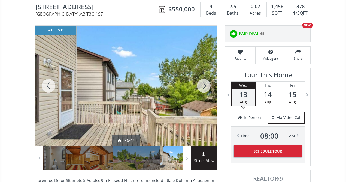
click at [200, 87] on div at bounding box center [204, 86] width 26 height 120
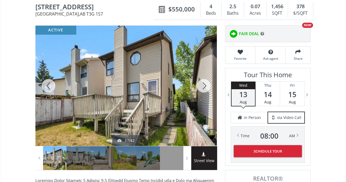
click at [201, 86] on div at bounding box center [204, 86] width 26 height 120
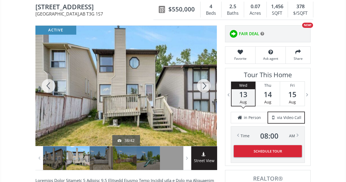
click at [200, 84] on div at bounding box center [204, 86] width 26 height 120
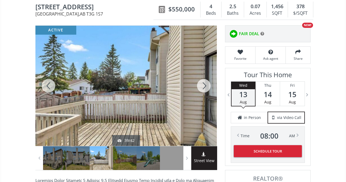
click at [200, 84] on div at bounding box center [204, 86] width 26 height 120
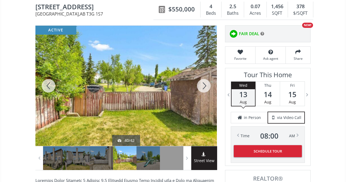
click at [200, 84] on div at bounding box center [204, 86] width 26 height 120
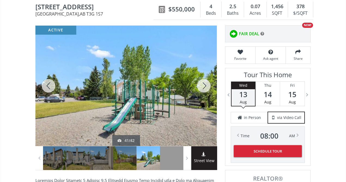
click at [200, 84] on div at bounding box center [204, 86] width 26 height 120
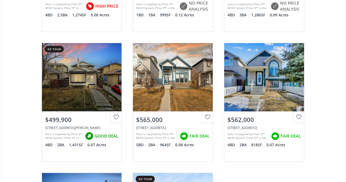
scroll to position [12865, 0]
